Goal: Information Seeking & Learning: Find specific page/section

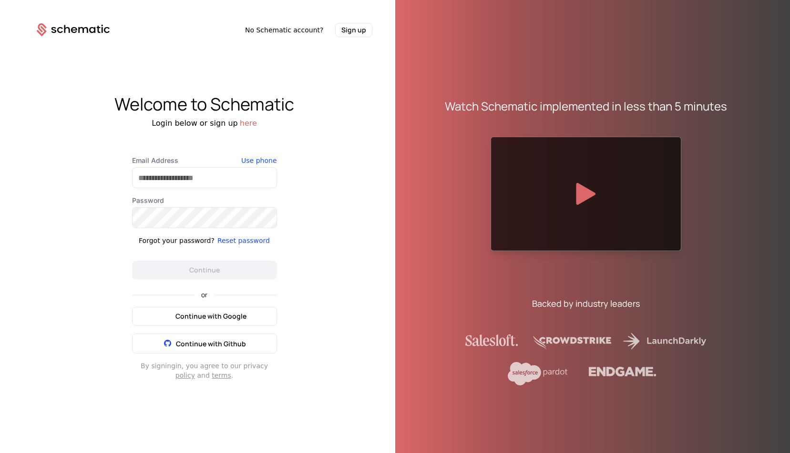
click at [239, 316] on span "Continue with Google" at bounding box center [210, 317] width 71 height 10
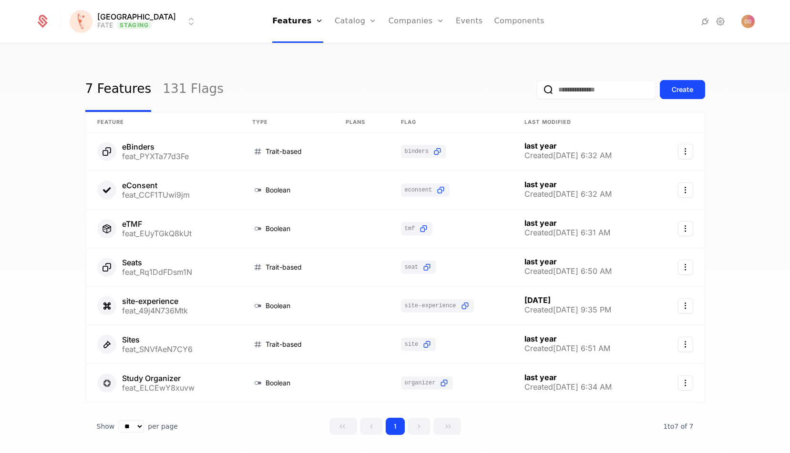
click at [153, 20] on html "[PERSON_NAME] FATE Staging Features Features Flags Catalog Plans Add Ons Credit…" at bounding box center [395, 226] width 790 height 453
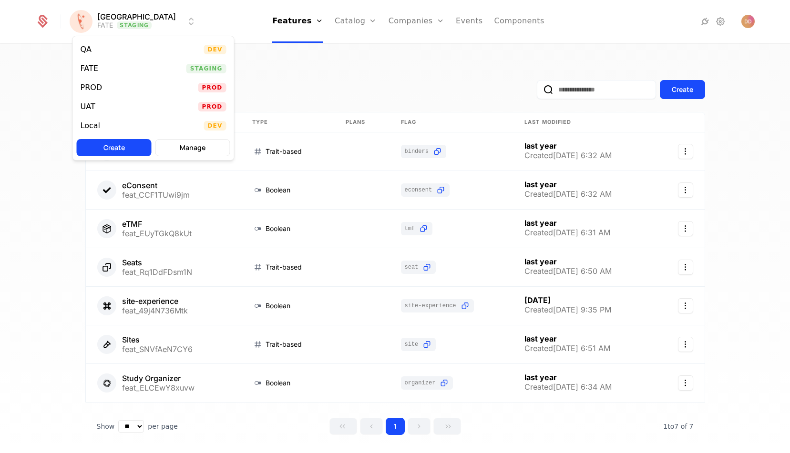
click at [126, 51] on div "QA Dev" at bounding box center [153, 49] width 161 height 19
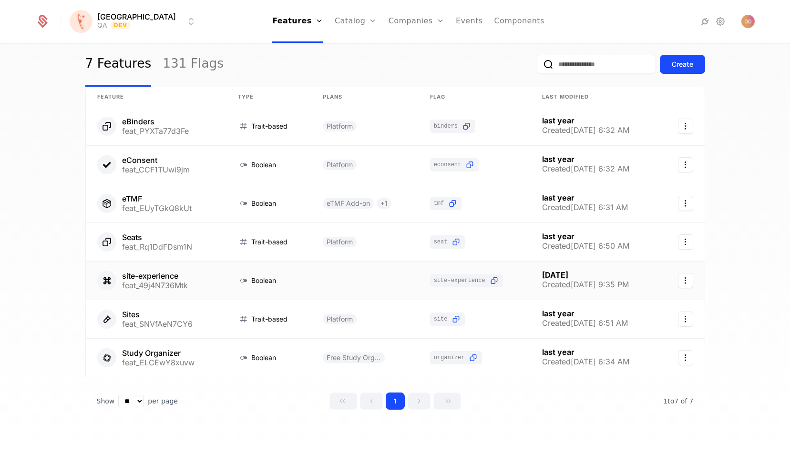
scroll to position [30, 0]
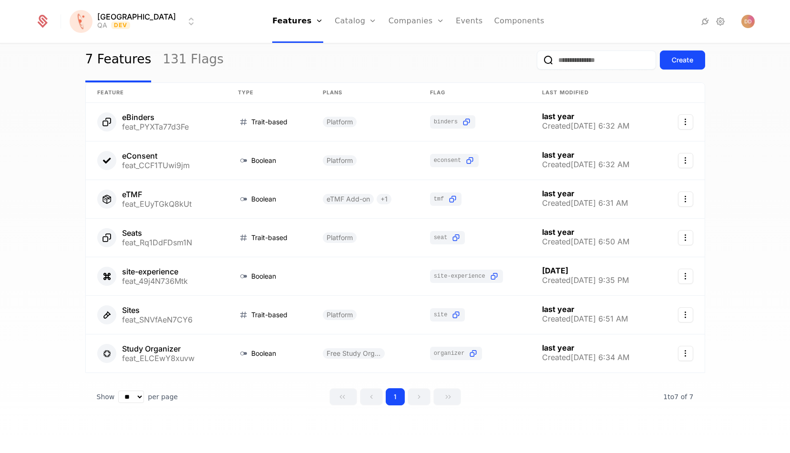
click at [132, 19] on html "[PERSON_NAME] QA Dev Features Features Flags Catalog Plans Add Ons Credits Conf…" at bounding box center [395, 226] width 790 height 453
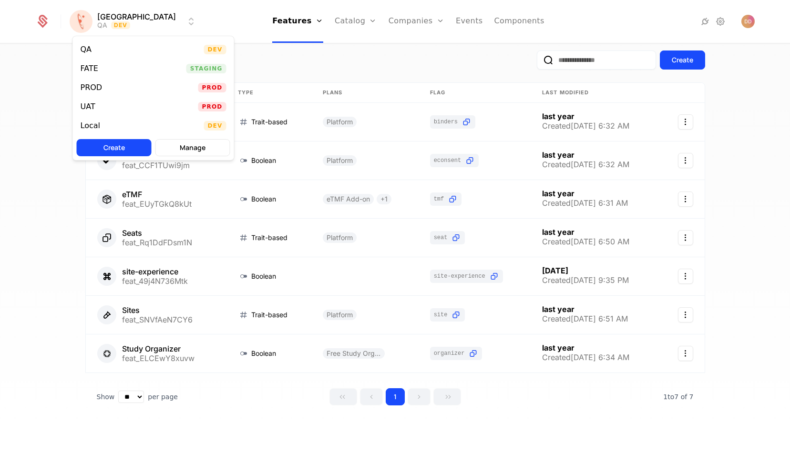
click at [108, 127] on div "Local Dev" at bounding box center [153, 125] width 161 height 19
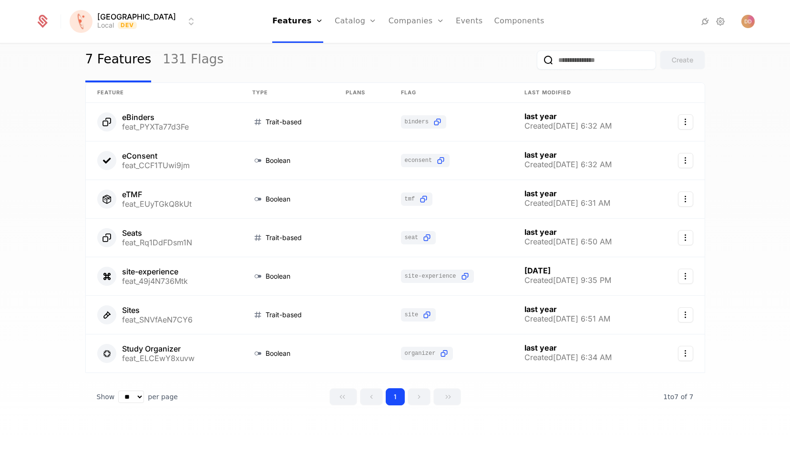
click at [131, 16] on html "[PERSON_NAME] Local Dev Features Features Flags Catalog Plans Add Ons Credits C…" at bounding box center [395, 226] width 790 height 453
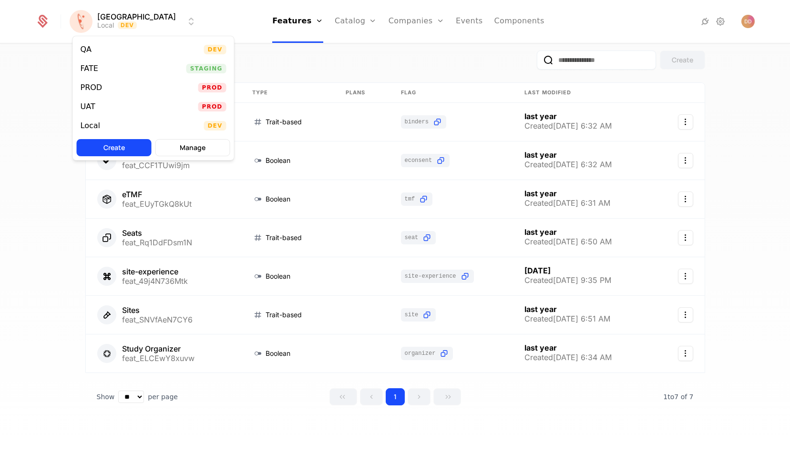
click at [115, 45] on div "QA Dev" at bounding box center [153, 49] width 161 height 19
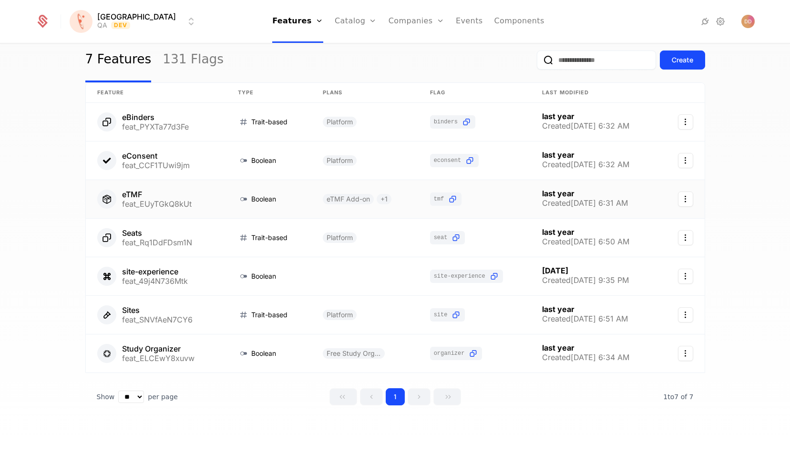
click at [152, 190] on link at bounding box center [156, 199] width 141 height 38
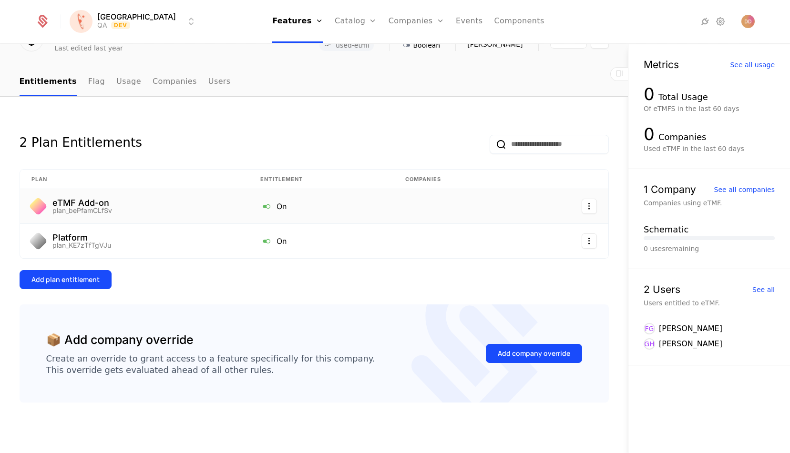
scroll to position [58, 0]
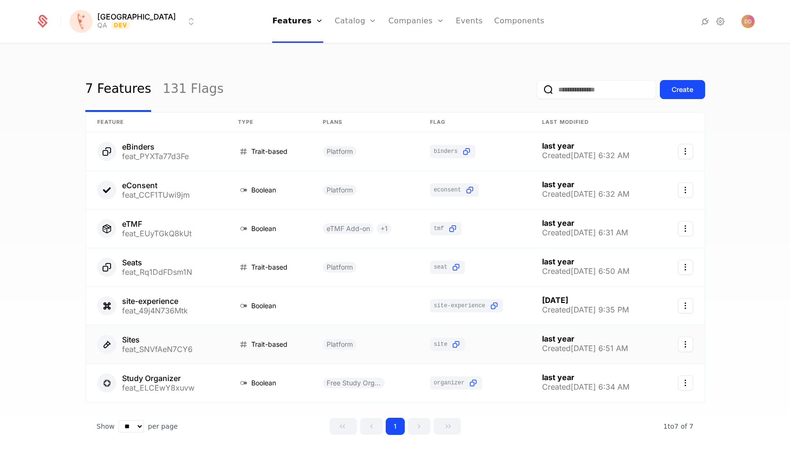
click at [163, 338] on link at bounding box center [156, 344] width 141 height 38
click at [594, 91] on input "email" at bounding box center [596, 89] width 119 height 19
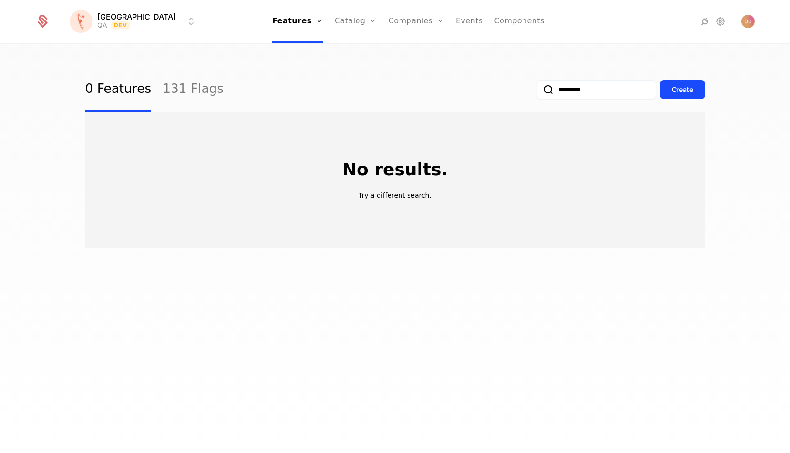
click at [537, 92] on button "submit" at bounding box center [537, 92] width 0 height 0
type input "*"
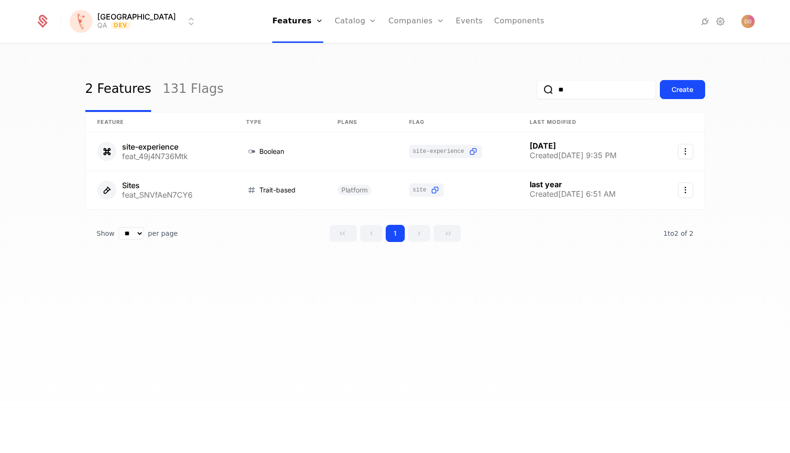
type input "*"
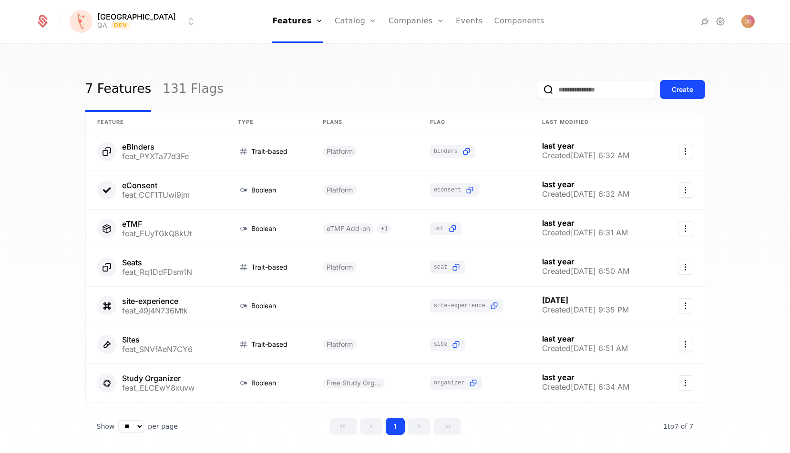
click at [564, 88] on input "email" at bounding box center [596, 89] width 119 height 19
click at [542, 92] on icon "submit" at bounding box center [547, 89] width 11 height 11
click at [671, 89] on div "Create" at bounding box center [681, 90] width 21 height 10
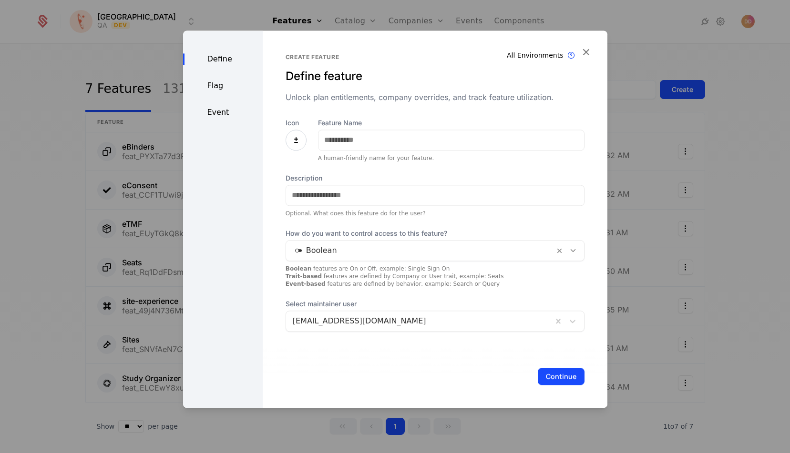
click at [587, 51] on icon "button" at bounding box center [586, 52] width 12 height 12
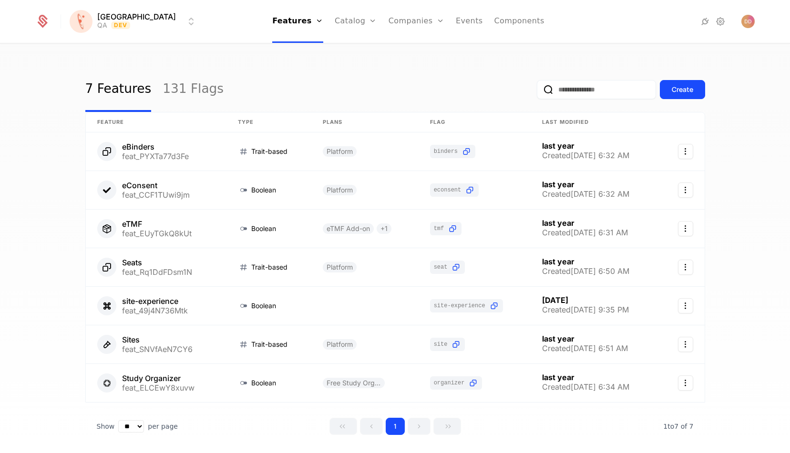
click at [689, 83] on button "Create" at bounding box center [682, 89] width 45 height 19
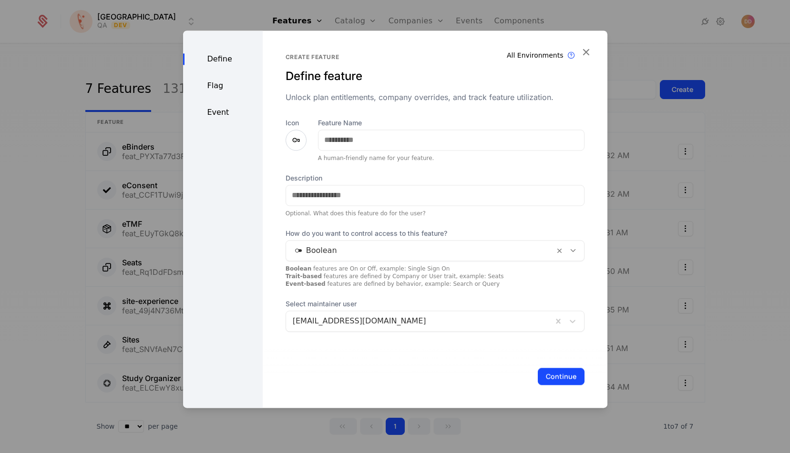
click at [590, 47] on icon "button" at bounding box center [586, 52] width 12 height 12
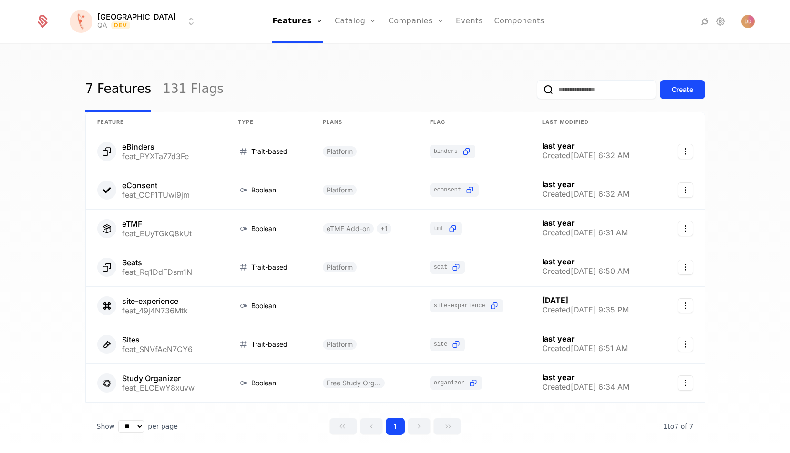
click at [603, 90] on input "email" at bounding box center [596, 89] width 119 height 19
paste input "**********"
type input "**********"
click at [529, 92] on button "submit" at bounding box center [529, 92] width 0 height 0
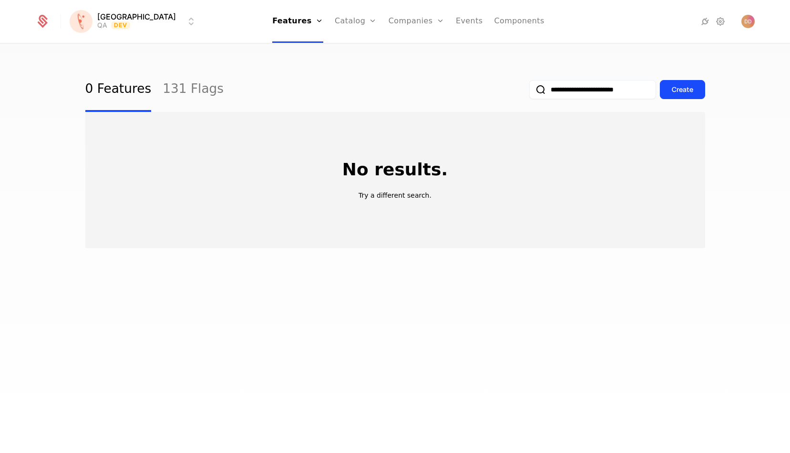
click at [610, 92] on input "**********" at bounding box center [592, 89] width 127 height 19
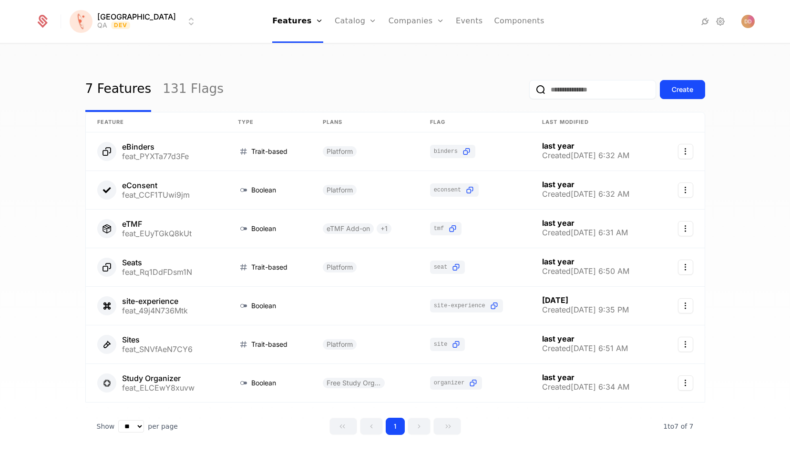
click at [551, 59] on div "7 Features 131 Flags Create Feature Type Plans Flag Last Modified eBinders feat…" at bounding box center [395, 251] width 790 height 415
click at [132, 24] on html "[PERSON_NAME] QA Dev Features Features Flags Catalog Plans Add Ons Credits Conf…" at bounding box center [395, 226] width 790 height 453
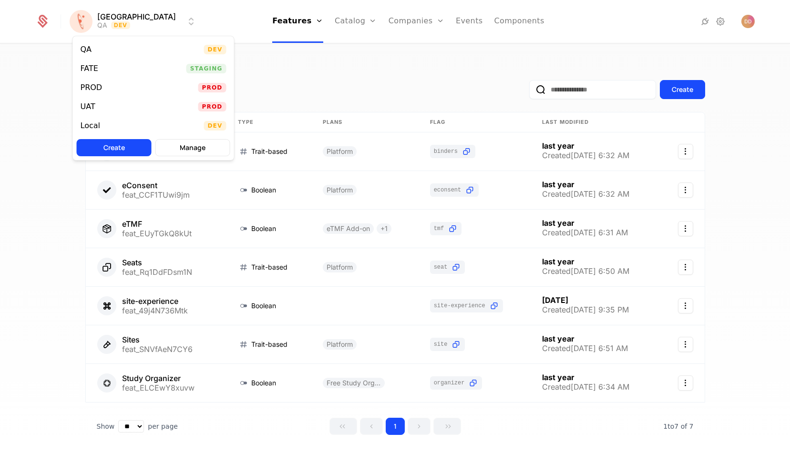
click at [373, 64] on html "[PERSON_NAME] QA Dev Features Features Flags Catalog Plans Add Ons Credits Conf…" at bounding box center [395, 226] width 790 height 453
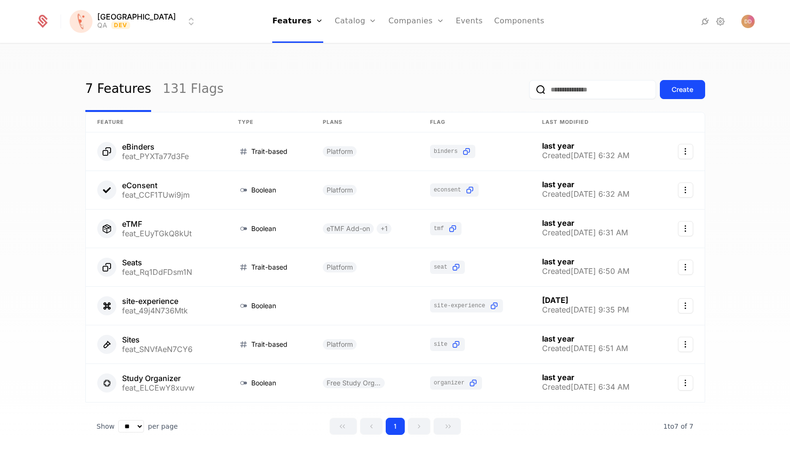
click at [118, 22] on html "[PERSON_NAME] QA Dev Features Features Flags Catalog Plans Add Ons Credits Conf…" at bounding box center [395, 226] width 790 height 453
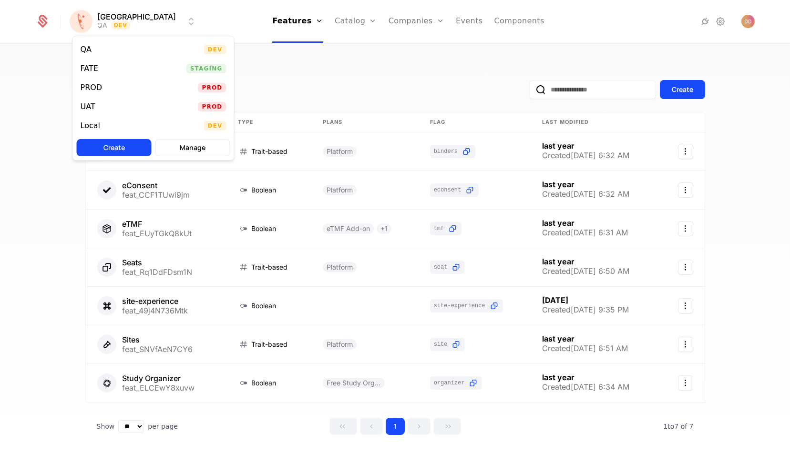
click at [109, 70] on div "FATE Staging" at bounding box center [153, 68] width 161 height 19
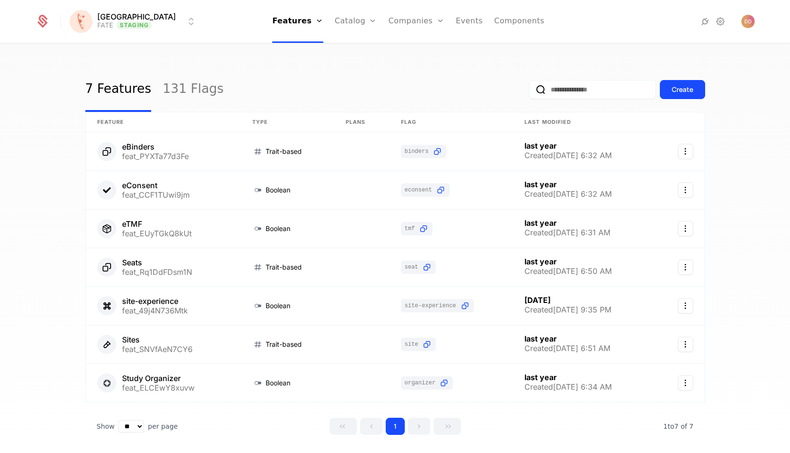
click at [595, 88] on input "email" at bounding box center [592, 89] width 127 height 19
paste input "**********"
type input "**********"
click at [663, 95] on button "Create" at bounding box center [682, 89] width 45 height 19
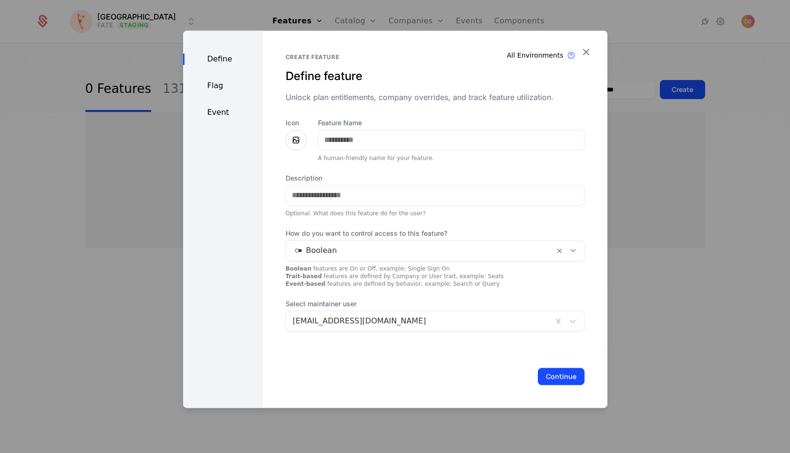
click at [583, 51] on icon "button" at bounding box center [586, 52] width 12 height 12
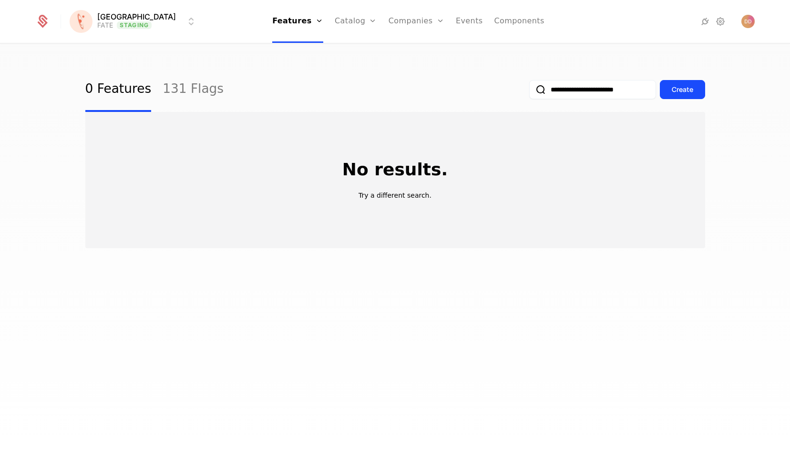
click at [609, 91] on input "**********" at bounding box center [592, 89] width 127 height 19
